Goal: Find specific page/section: Find specific page/section

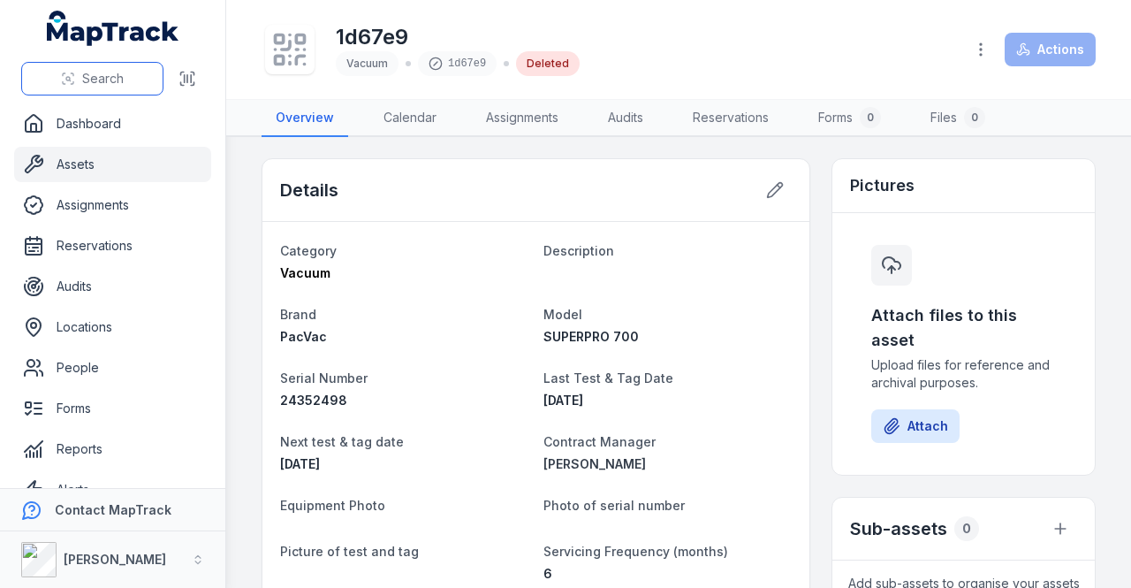
click at [94, 74] on span "Search" at bounding box center [103, 79] width 42 height 18
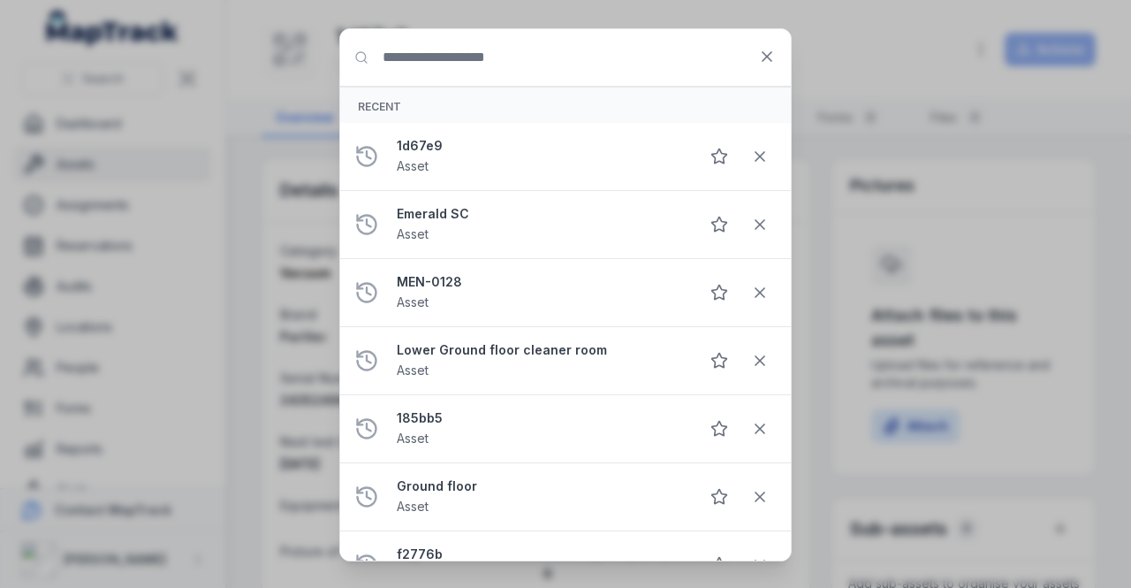
click at [438, 65] on input "Search for anything" at bounding box center [565, 57] width 451 height 57
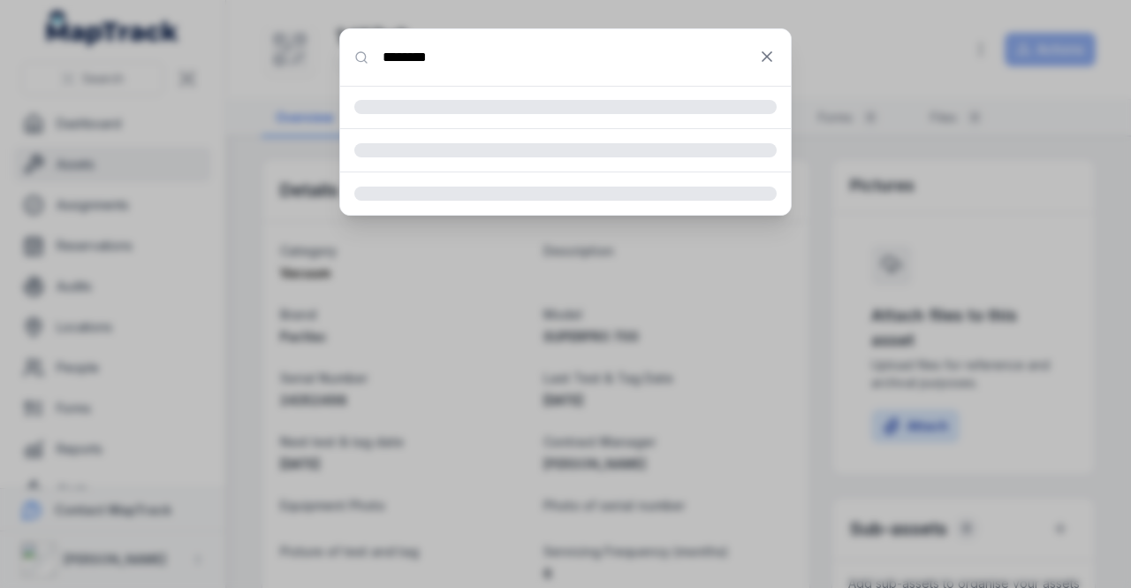
type input "********"
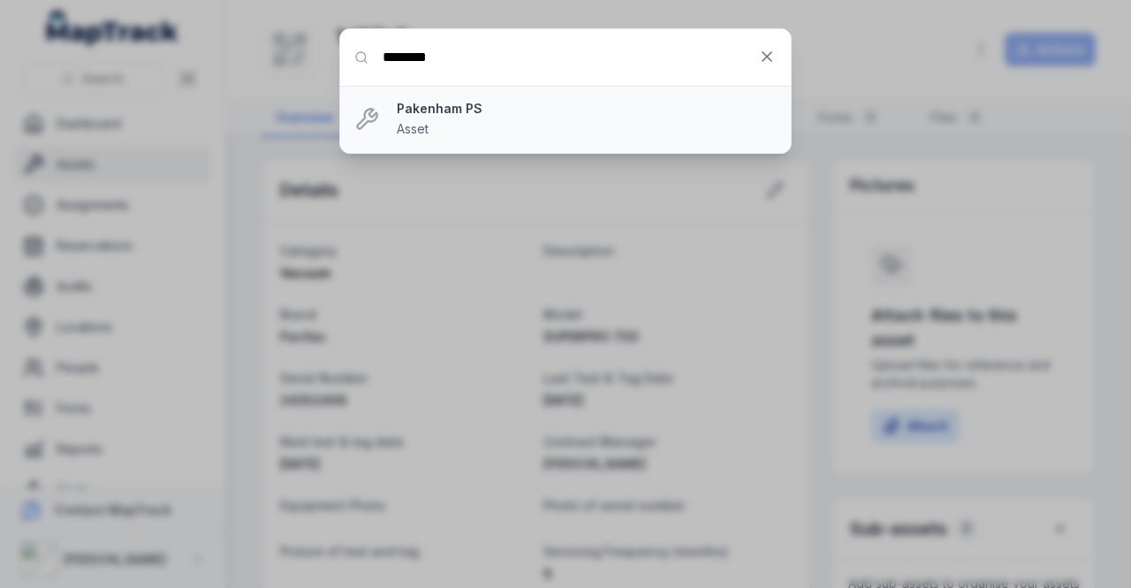
click at [474, 122] on div "Pakenham PS Asset" at bounding box center [587, 119] width 380 height 39
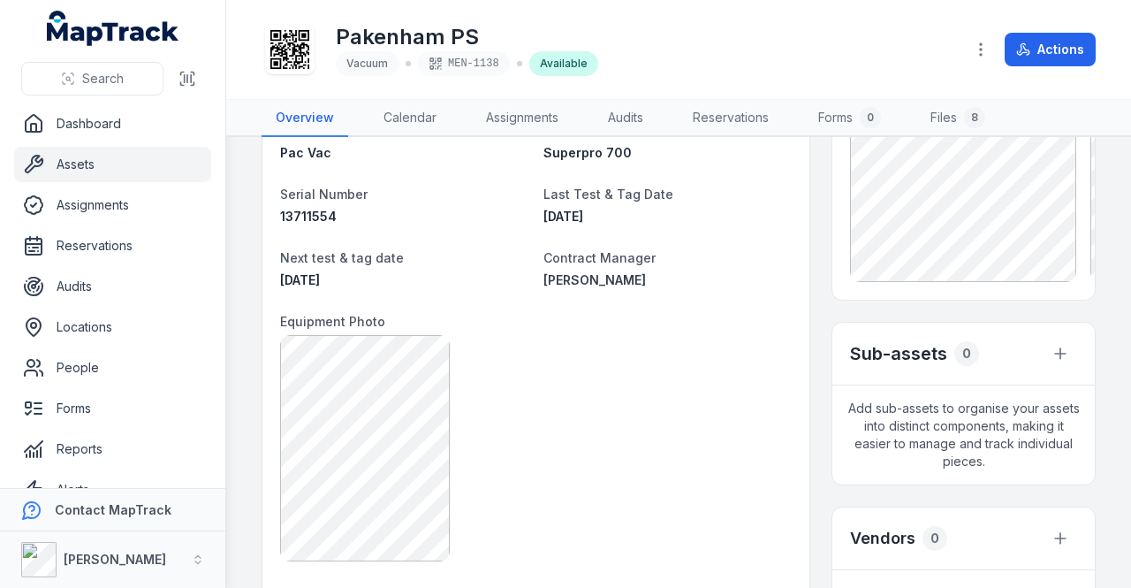
scroll to position [88, 0]
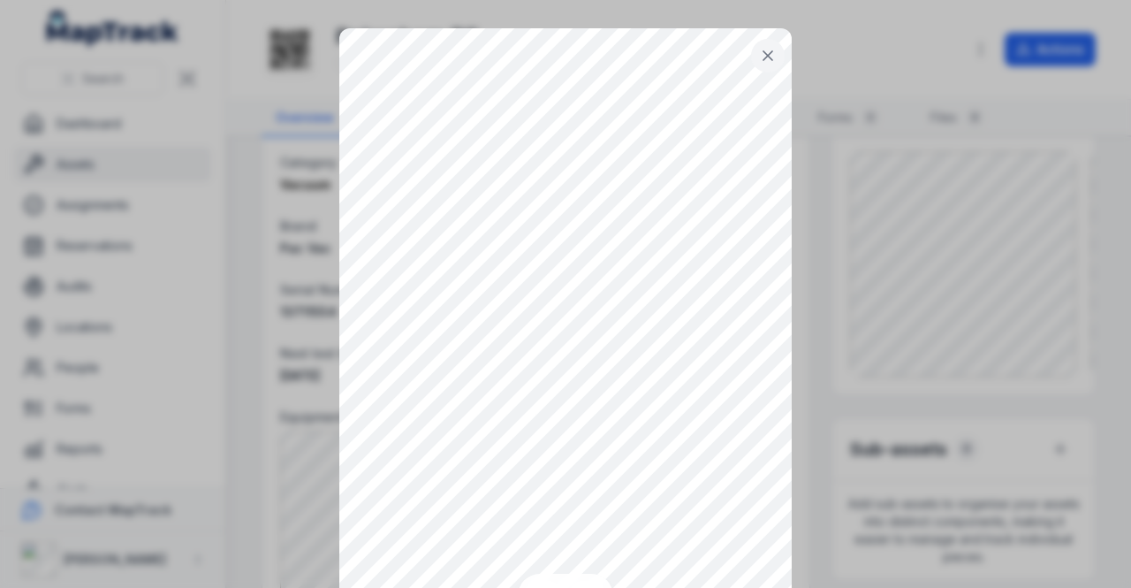
click at [757, 65] on button at bounding box center [768, 56] width 34 height 34
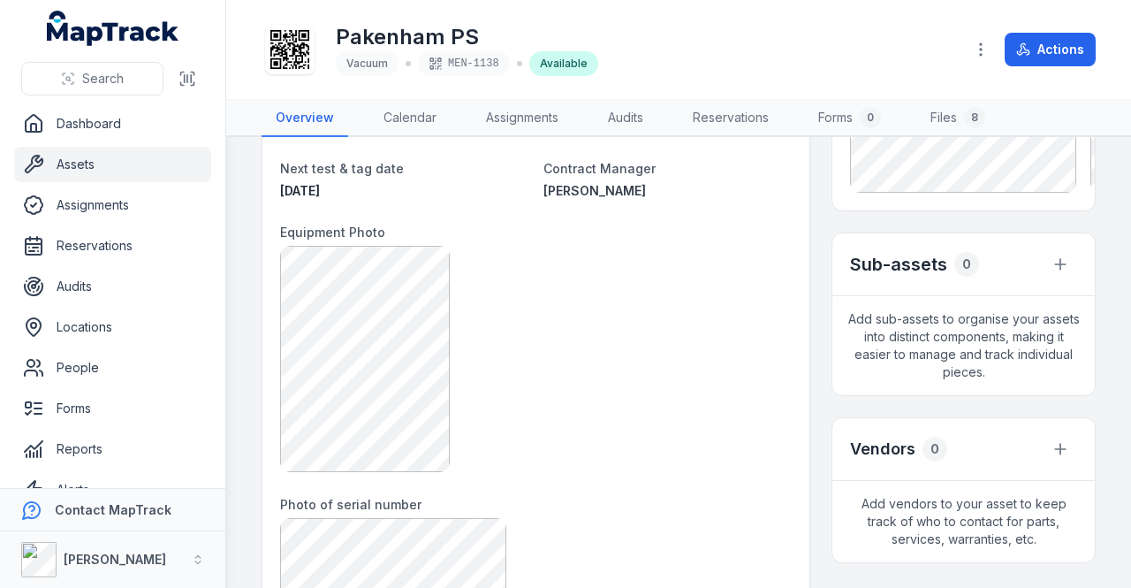
scroll to position [442, 0]
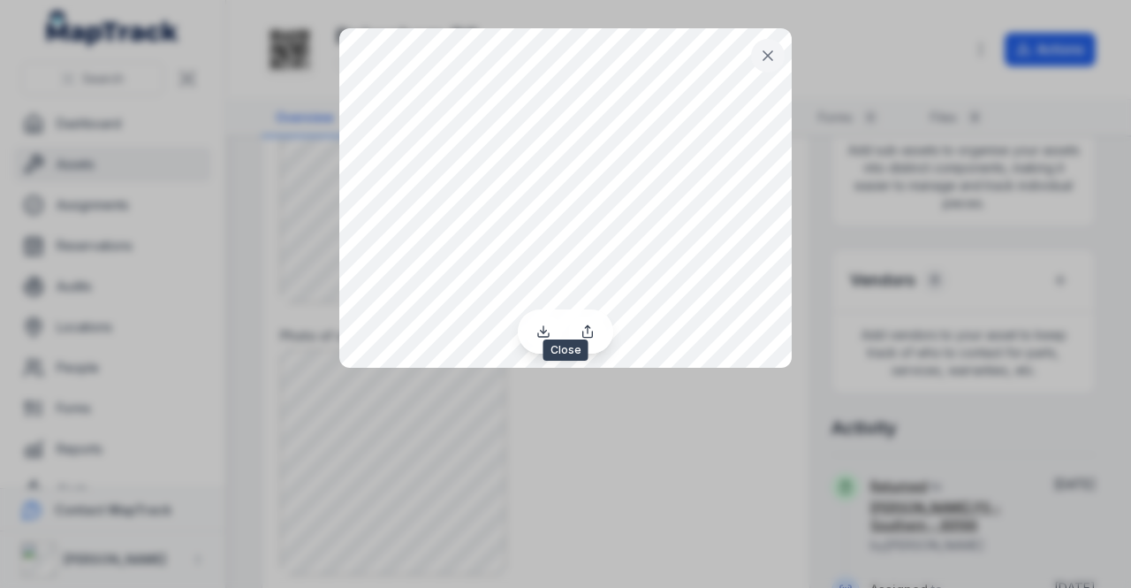
click at [765, 64] on icon at bounding box center [768, 56] width 18 height 18
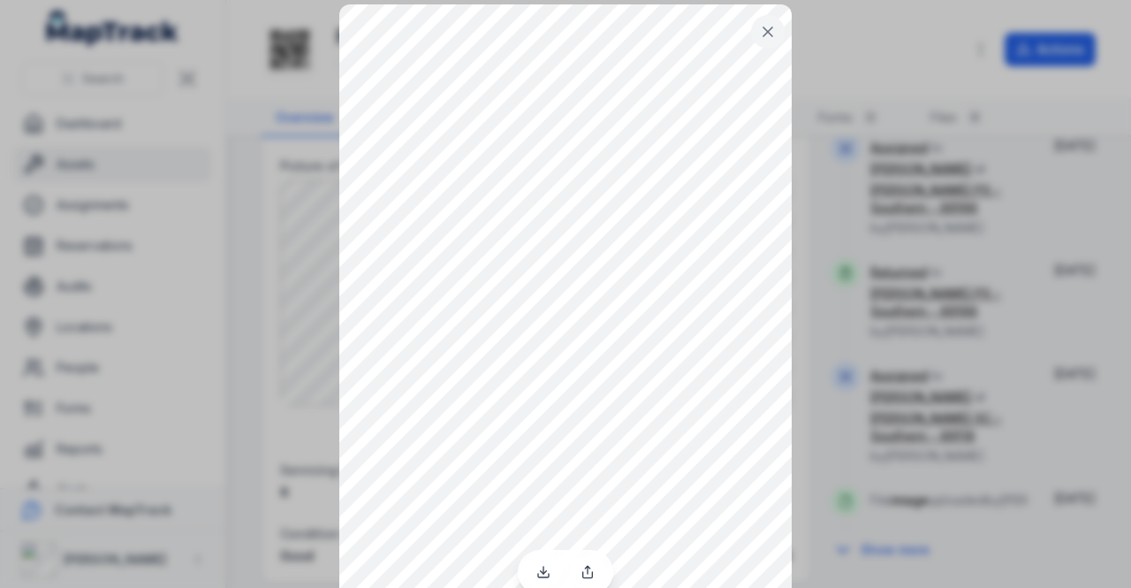
scroll to position [43, 0]
click at [759, 19] on icon at bounding box center [768, 13] width 18 height 18
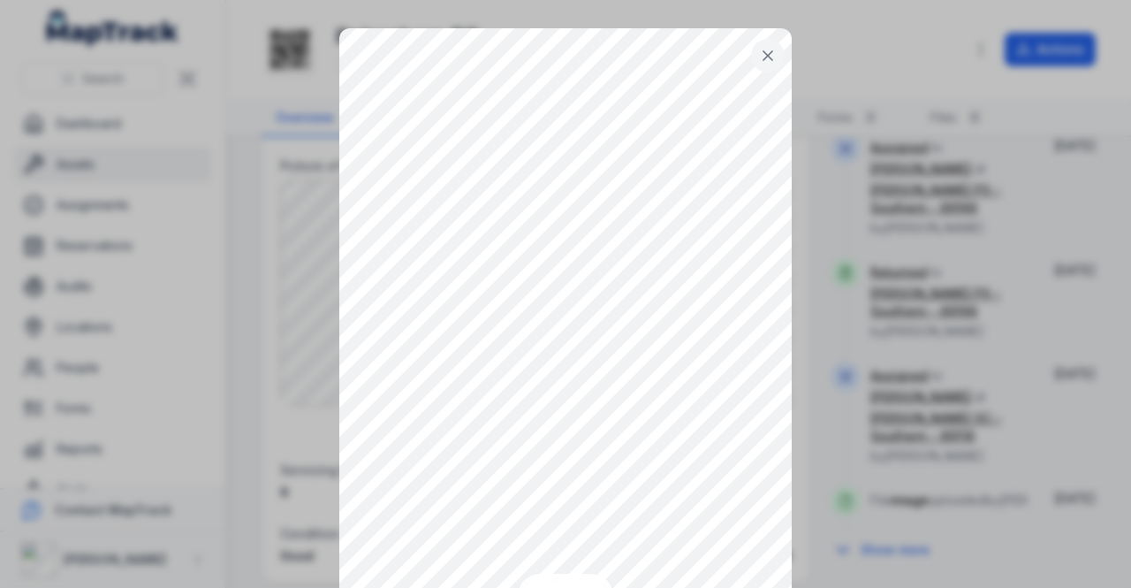
click at [770, 63] on icon at bounding box center [768, 56] width 18 height 18
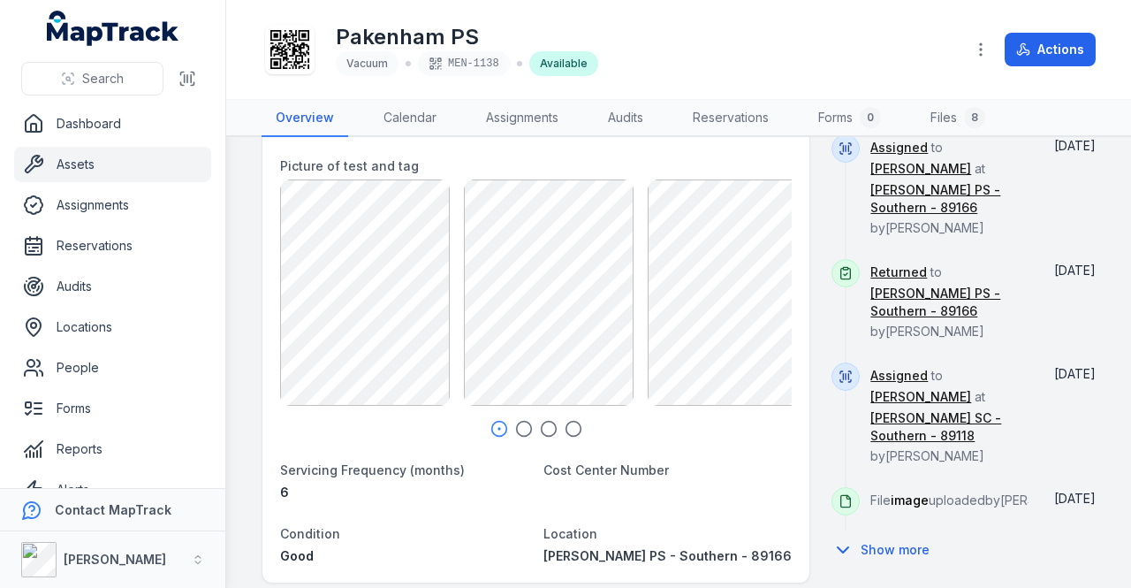
click at [520, 424] on icon "button" at bounding box center [524, 429] width 18 height 18
click at [545, 426] on icon "button" at bounding box center [549, 429] width 18 height 18
click at [574, 427] on icon "button" at bounding box center [574, 429] width 18 height 18
click at [497, 424] on icon "button" at bounding box center [500, 429] width 18 height 18
